Goal: Information Seeking & Learning: Compare options

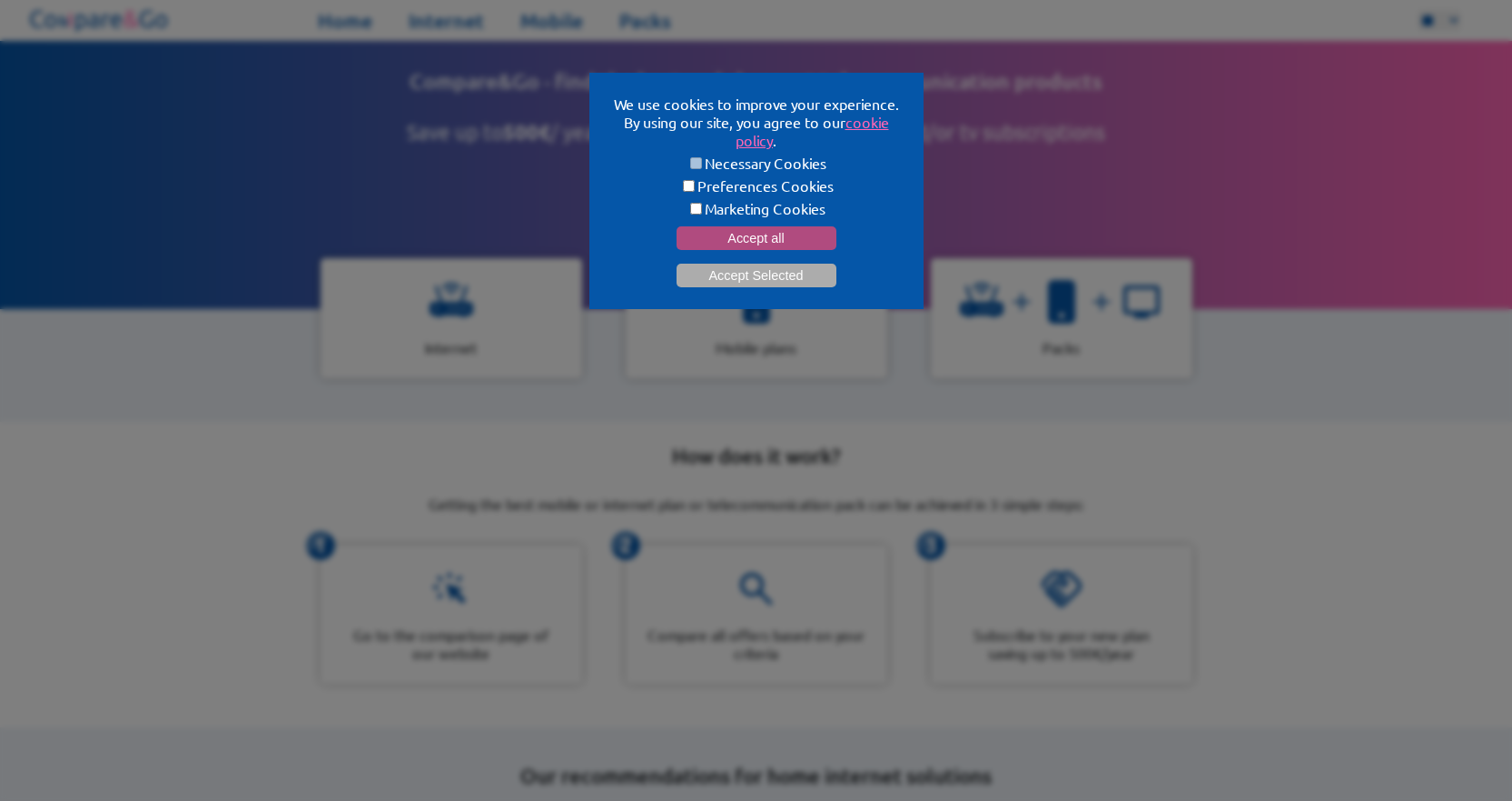
click at [781, 231] on button "Accept all" at bounding box center [757, 239] width 160 height 24
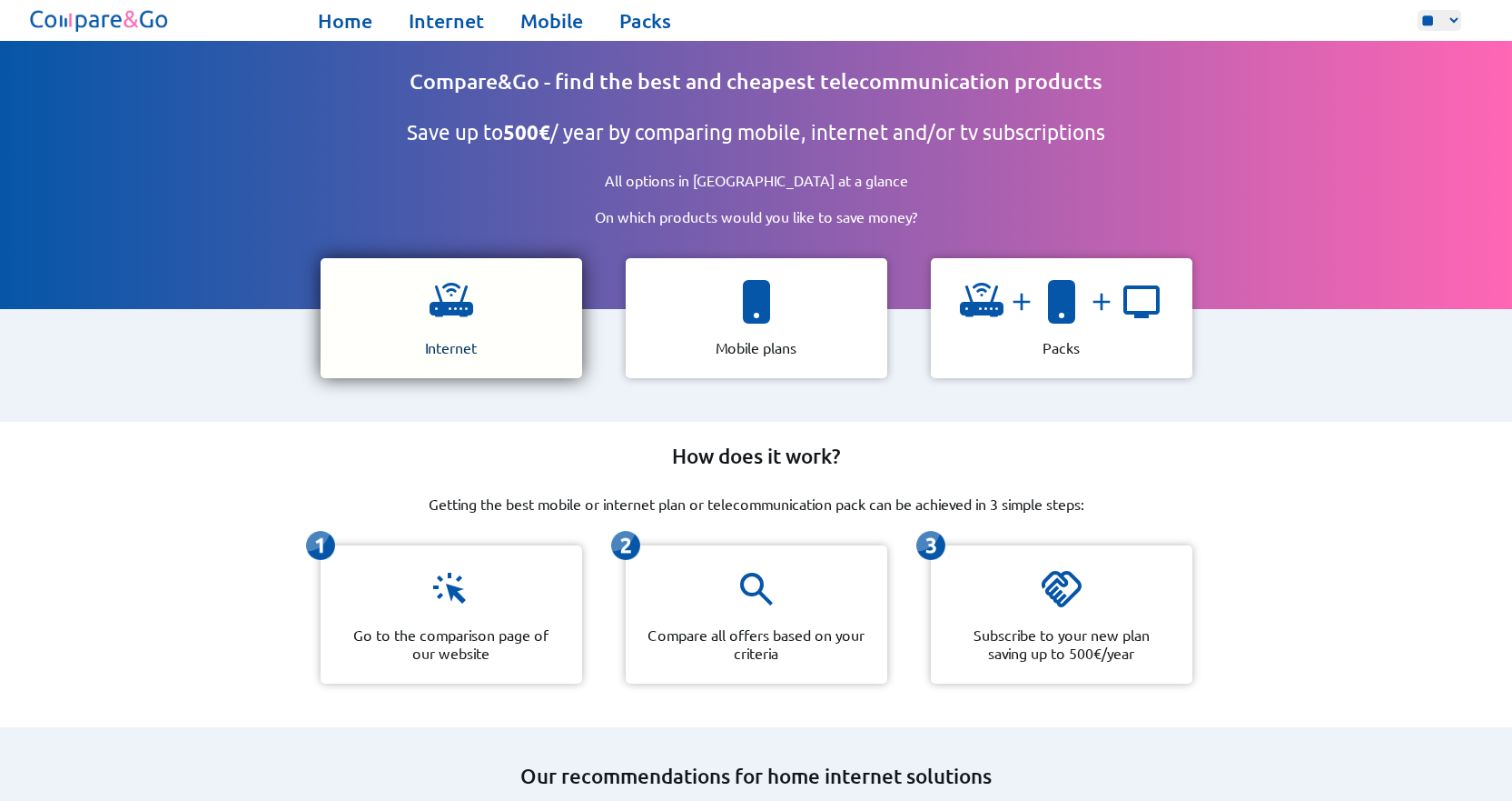
click at [455, 327] on div "Internet" at bounding box center [451, 318] width 261 height 120
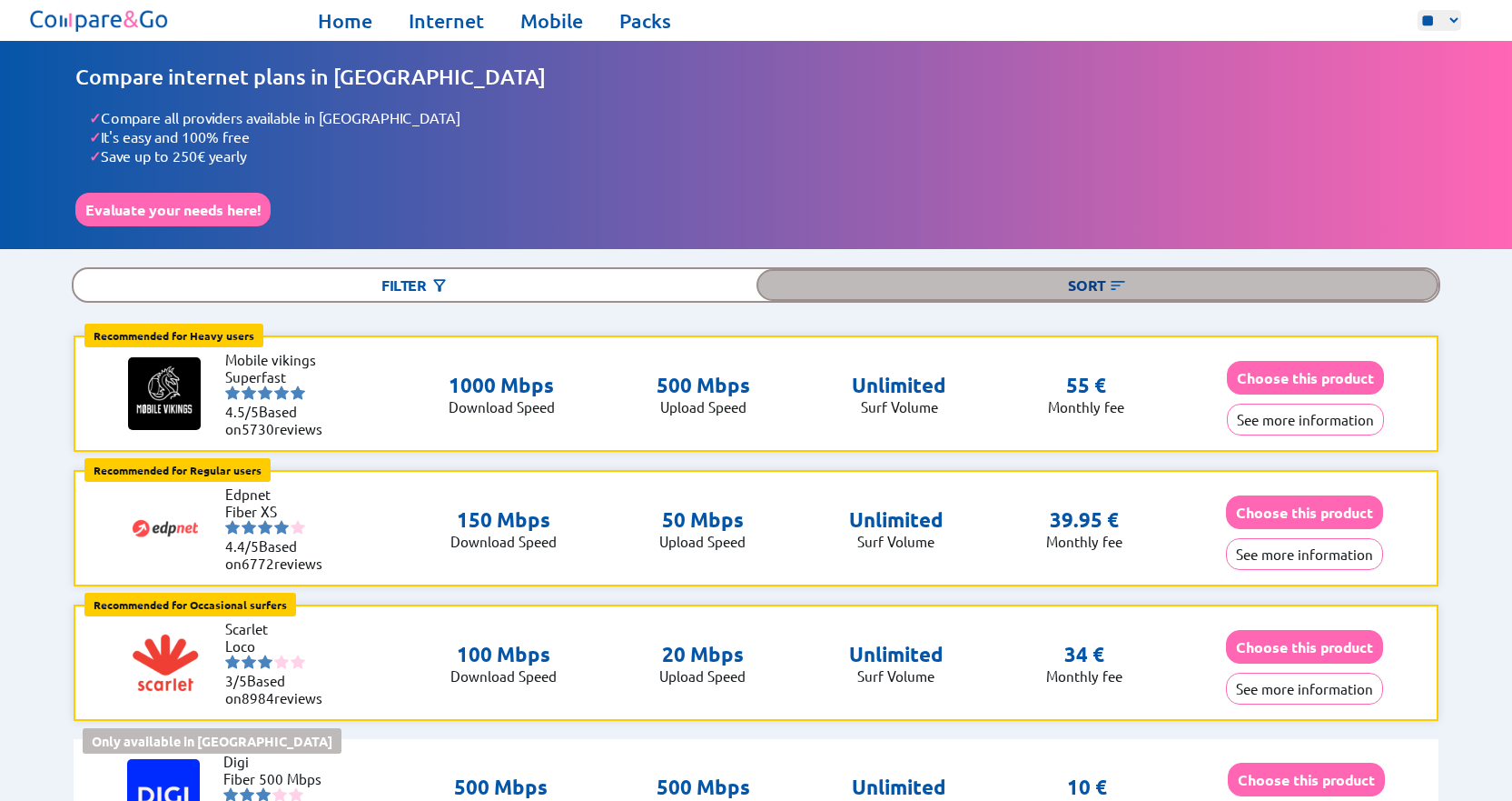
click at [1111, 277] on img at bounding box center [1118, 285] width 18 height 18
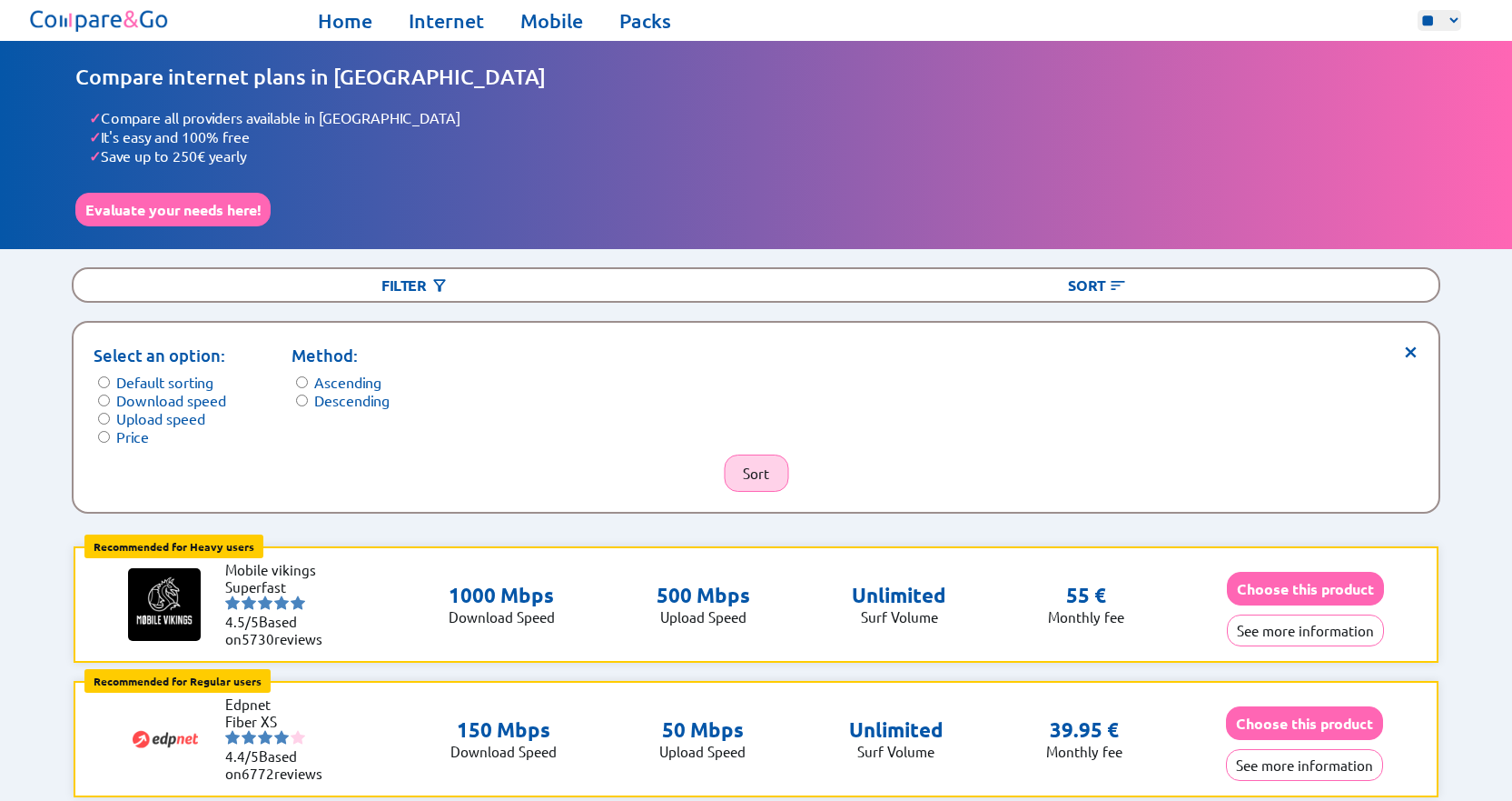
click at [751, 458] on button "Sort" at bounding box center [756, 473] width 64 height 38
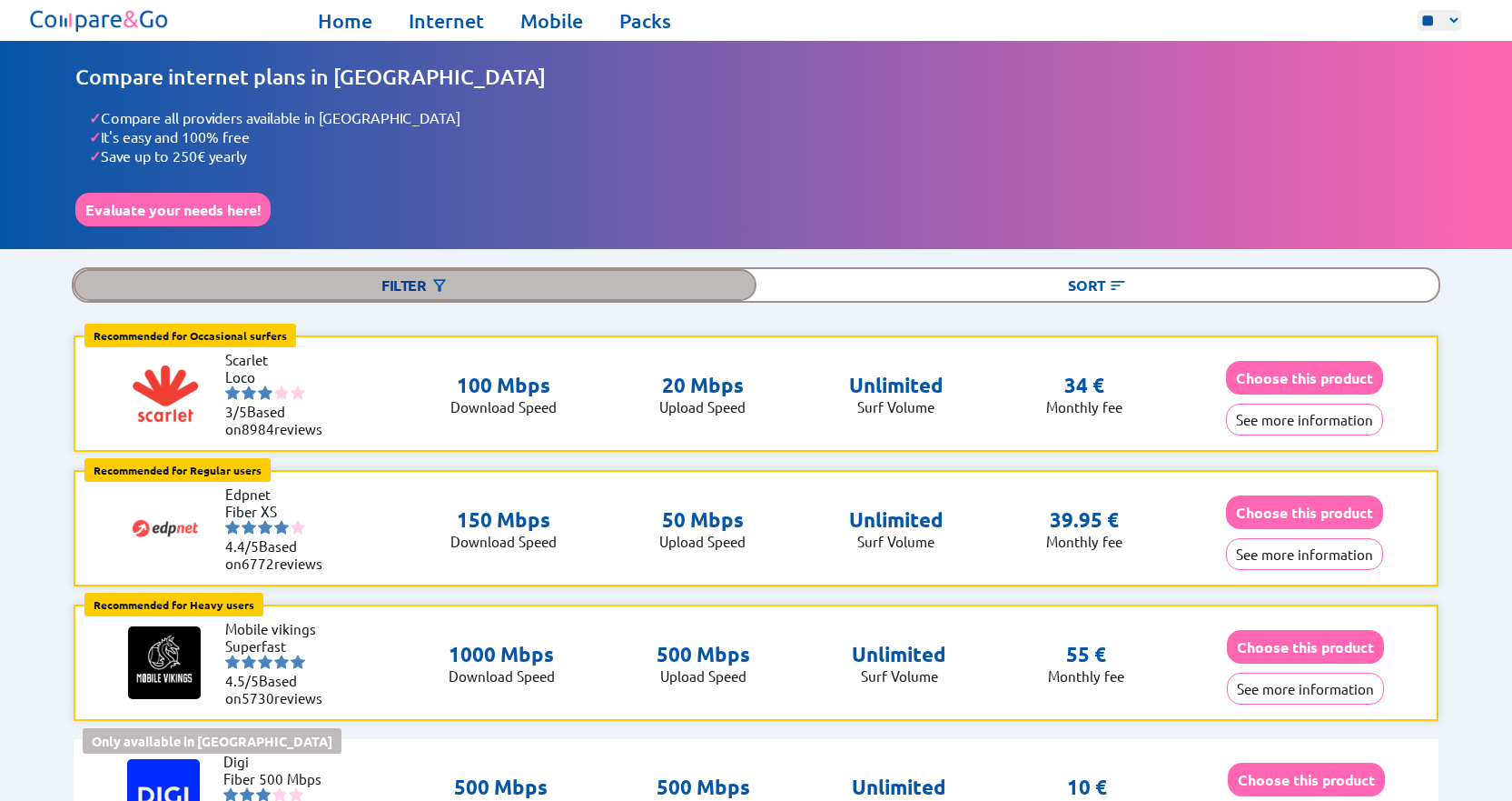
click at [381, 288] on div "Filter" at bounding box center [414, 285] width 682 height 32
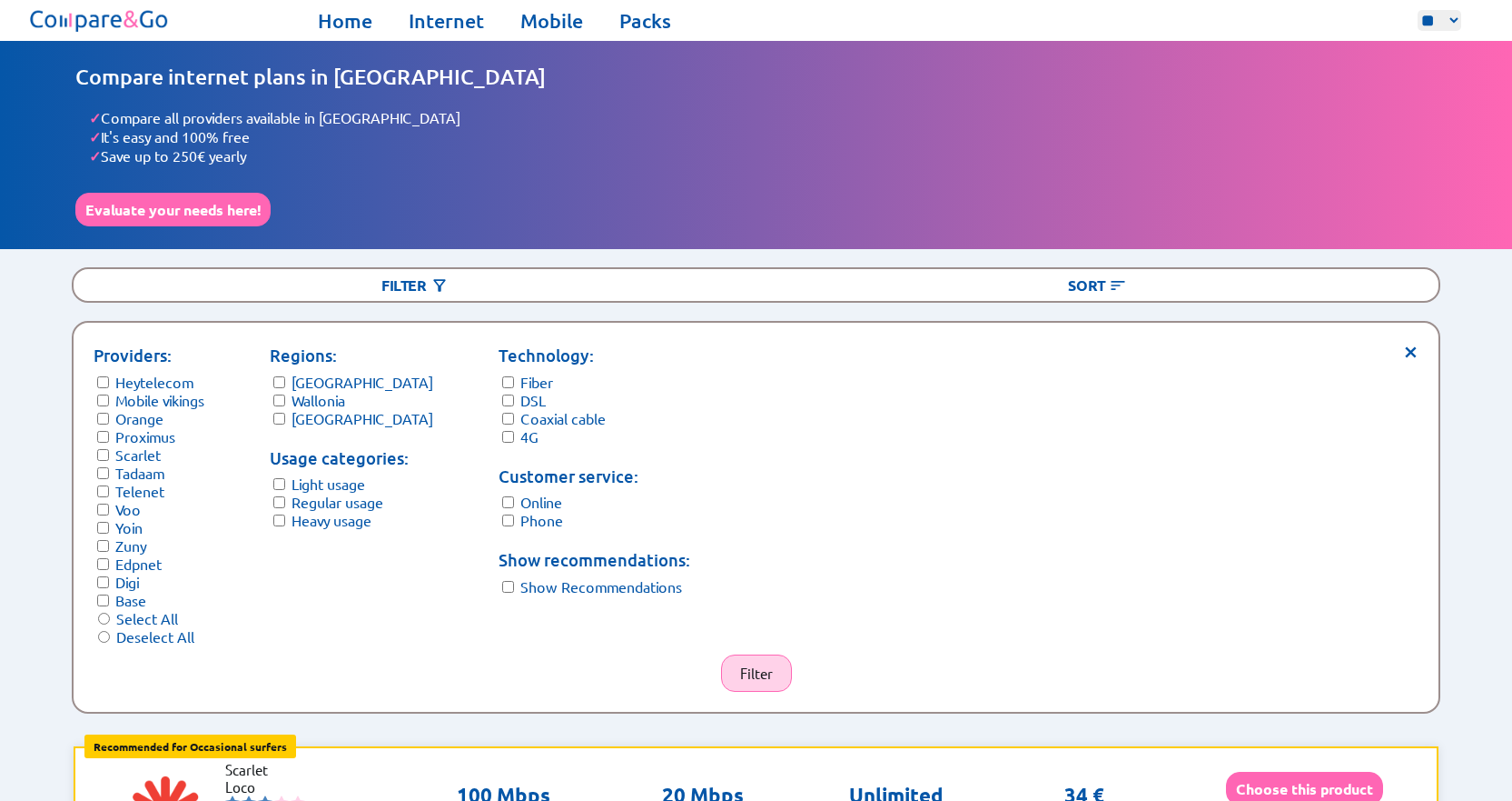
click at [770, 655] on button "Filter" at bounding box center [757, 673] width 71 height 38
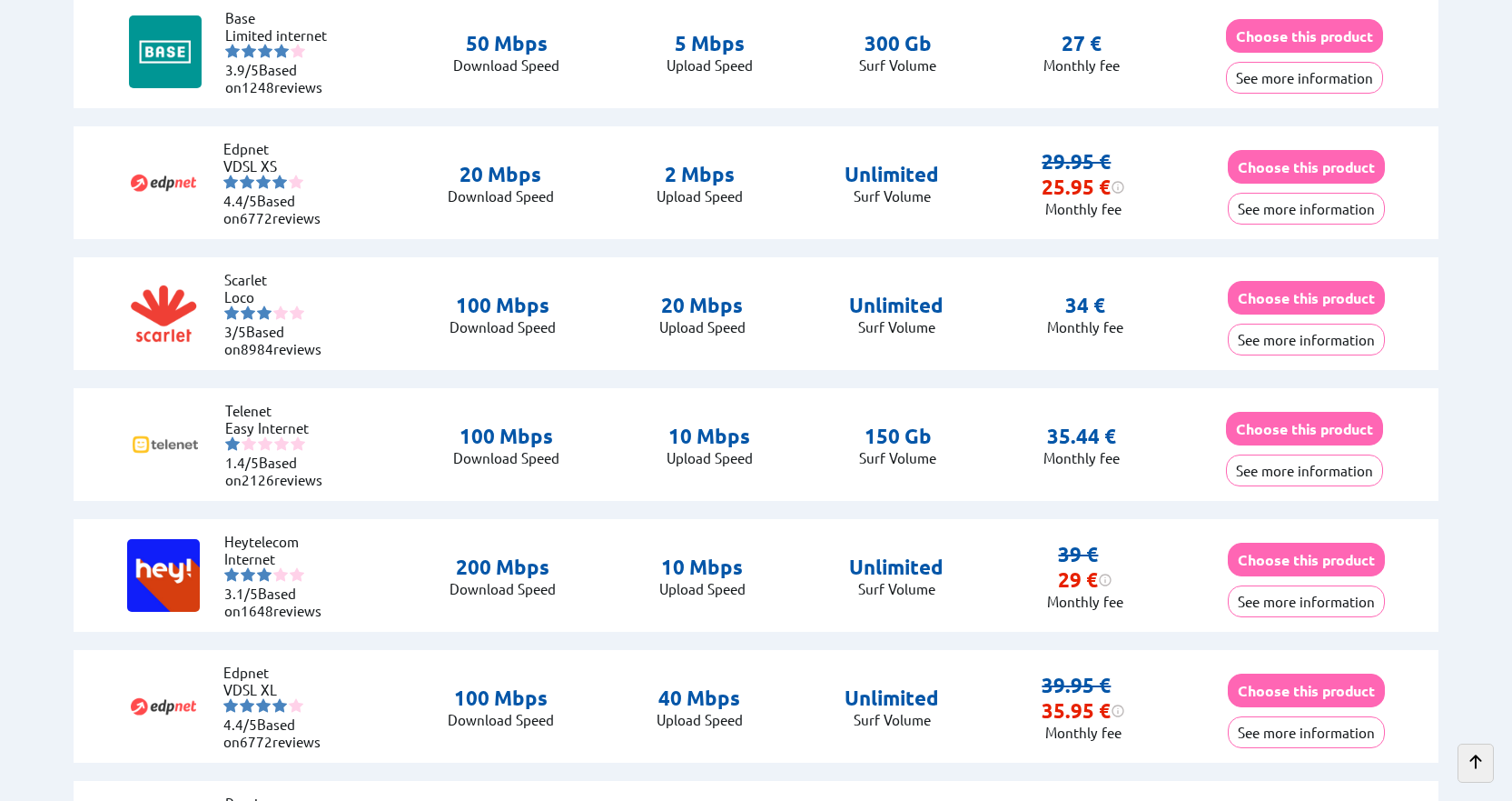
scroll to position [727, 0]
